Goal: Task Accomplishment & Management: Manage account settings

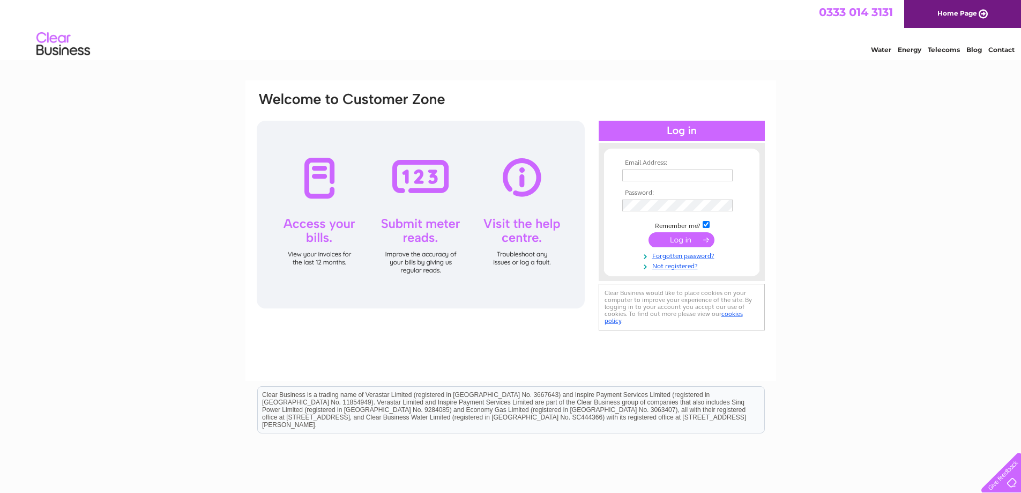
type input "rob.denston@nhs.scot"
click at [681, 242] on input "submit" at bounding box center [682, 239] width 66 height 15
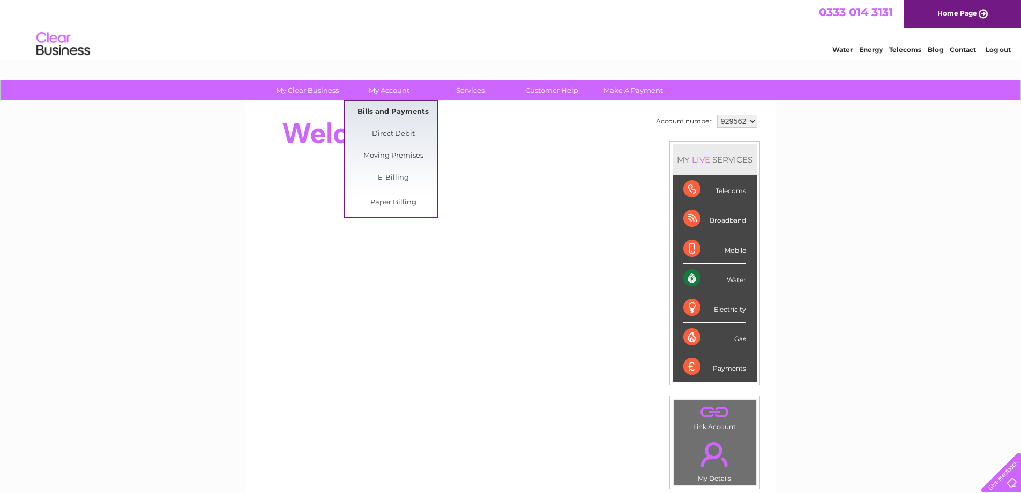
click at [379, 111] on link "Bills and Payments" at bounding box center [393, 111] width 88 height 21
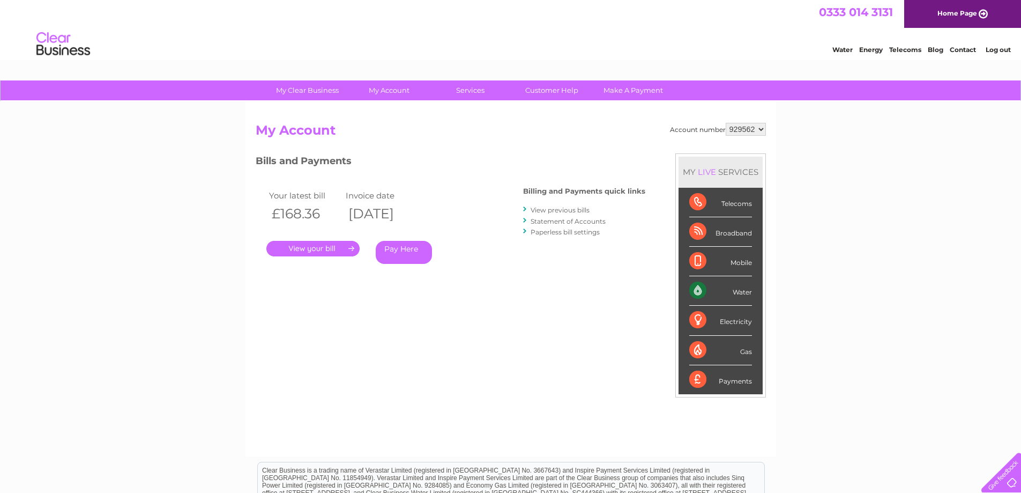
click at [320, 248] on link "." at bounding box center [312, 249] width 93 height 16
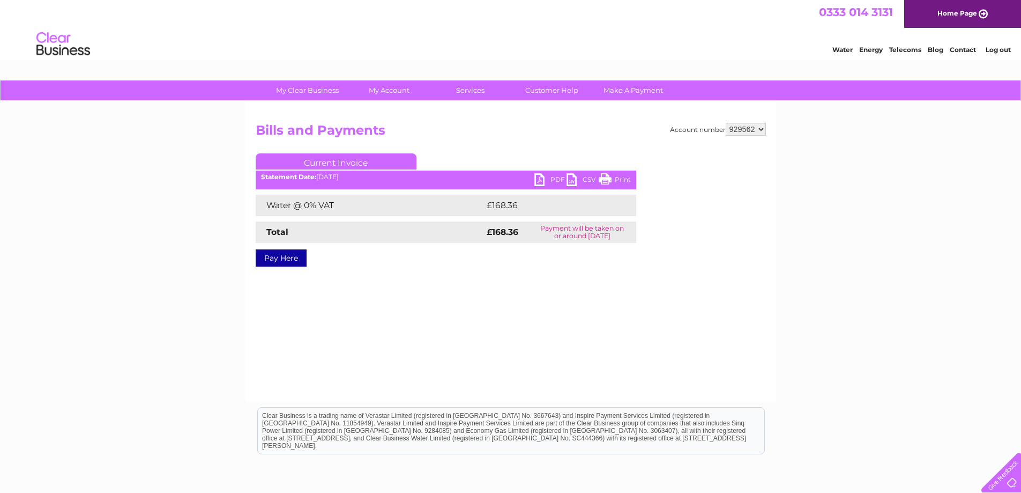
drag, startPoint x: 620, startPoint y: 181, endPoint x: 784, endPoint y: 17, distance: 232.4
click at [620, 181] on link "Print" at bounding box center [615, 181] width 32 height 16
click at [621, 180] on link "Print" at bounding box center [615, 181] width 32 height 16
